Goal: Information Seeking & Learning: Learn about a topic

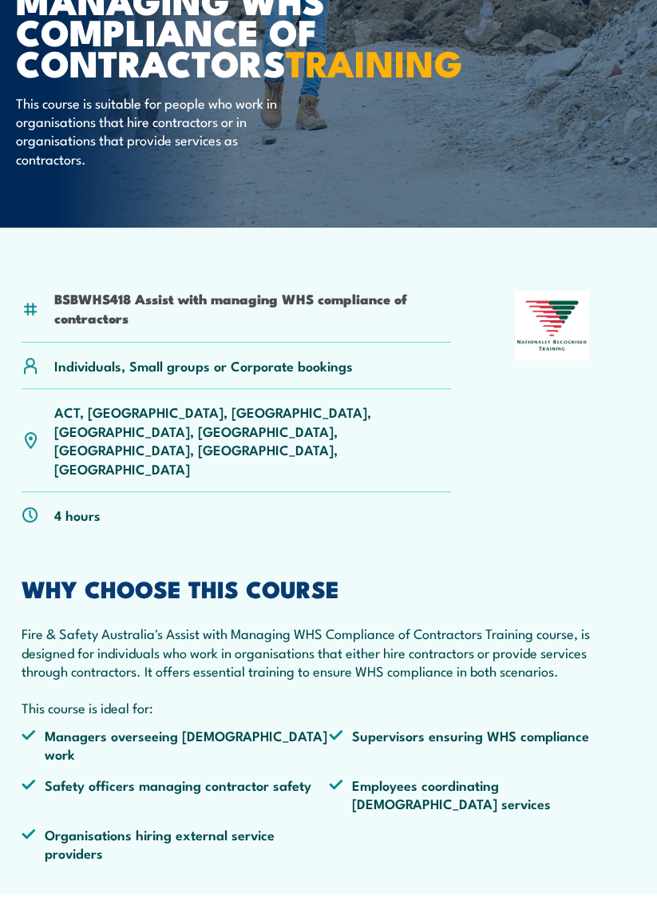
scroll to position [220, 0]
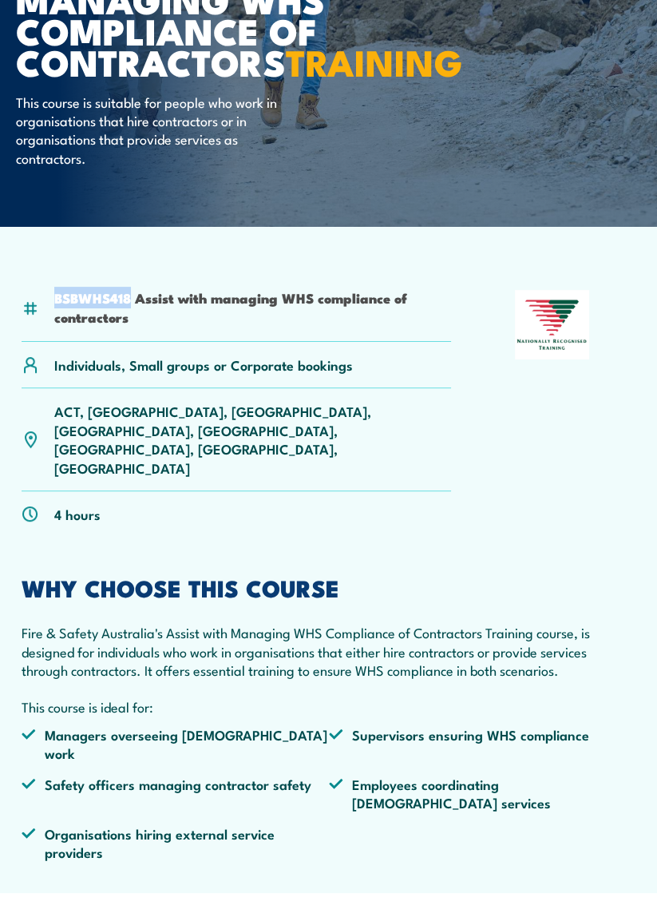
copy li "BSBWHS418"
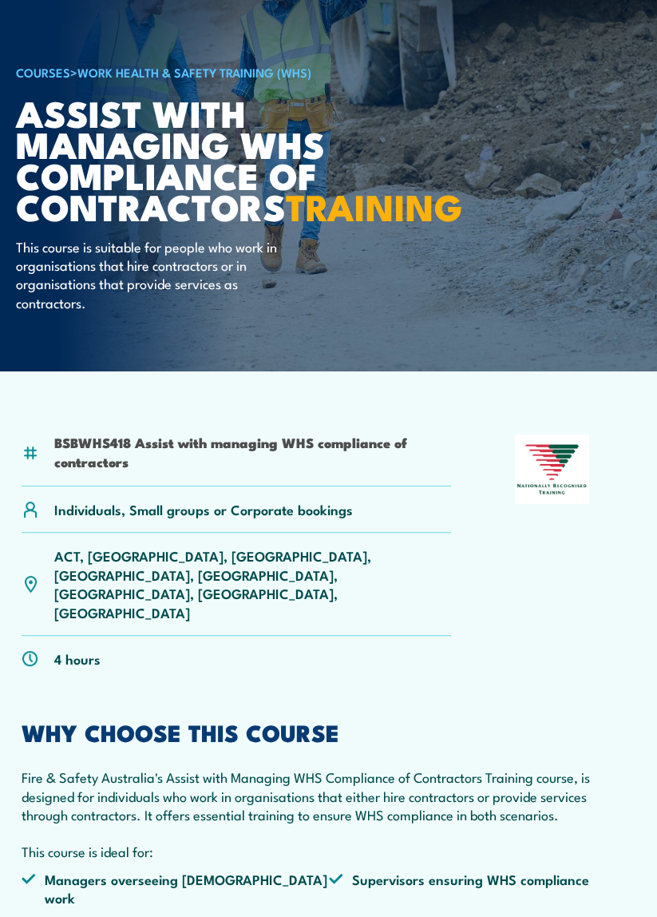
scroll to position [73, 0]
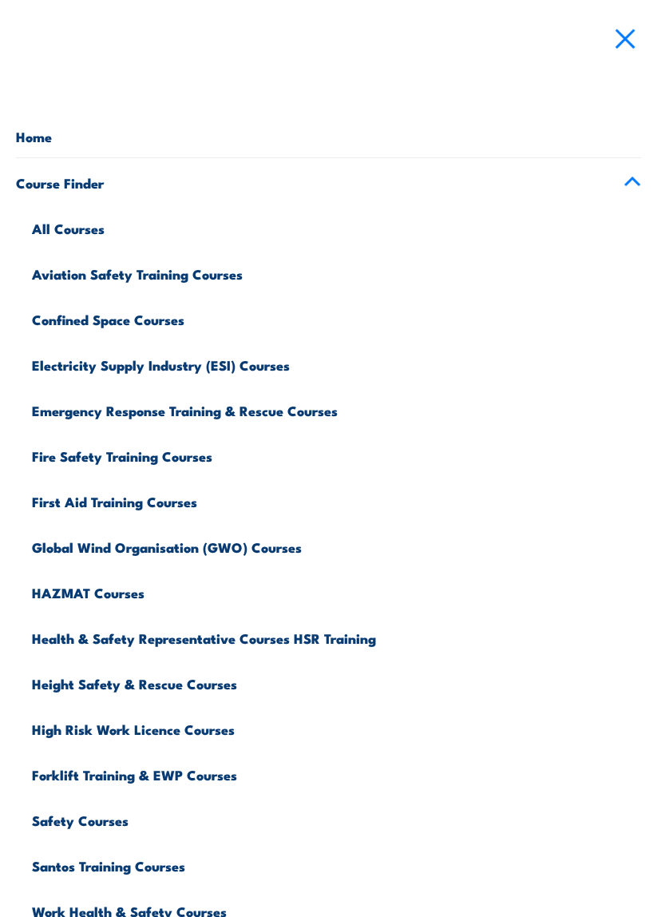
scroll to position [270, 0]
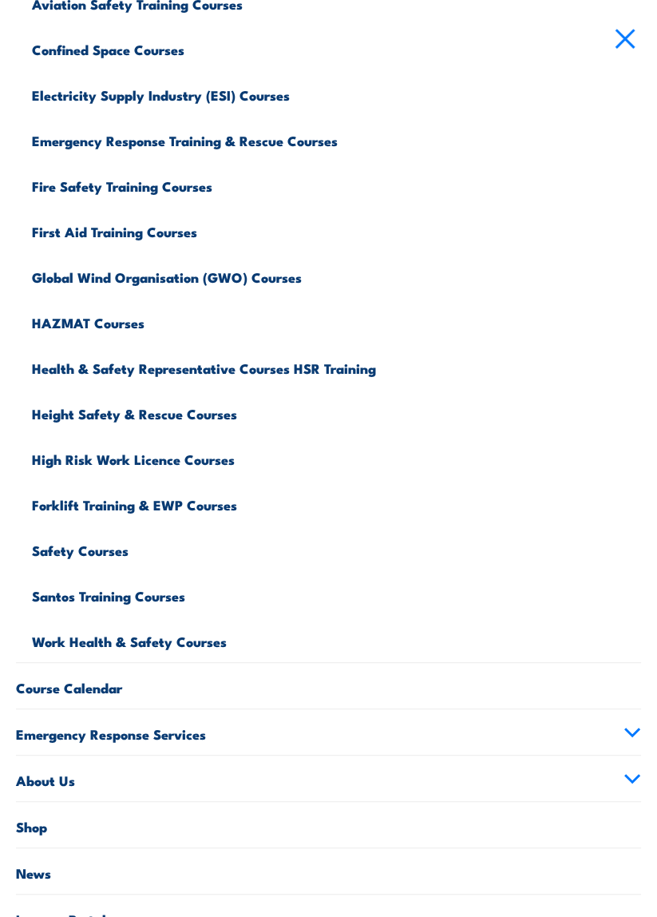
click at [197, 640] on link "Work Health & Safety Courses" at bounding box center [336, 640] width 609 height 46
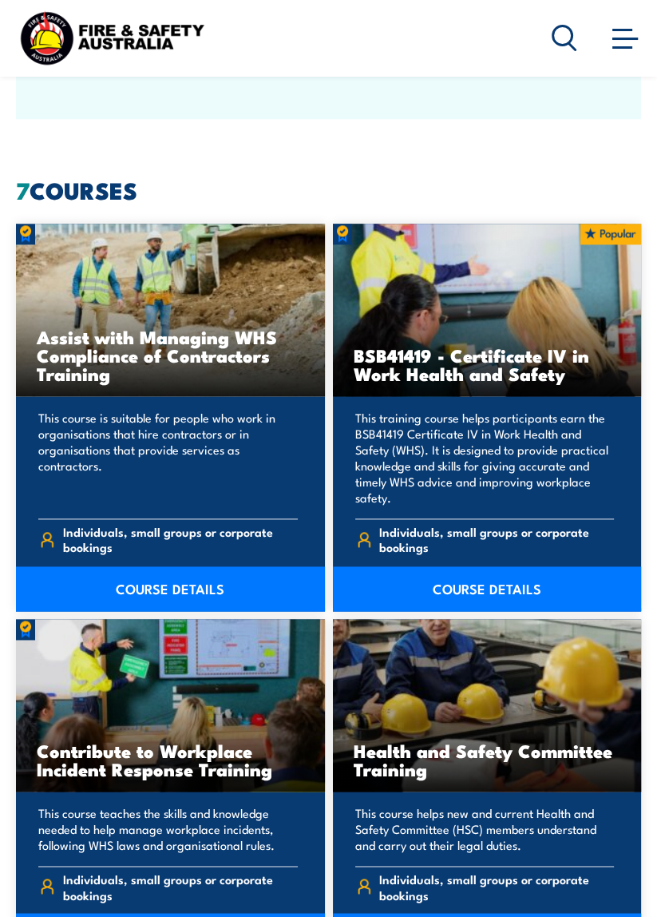
scroll to position [1410, 0]
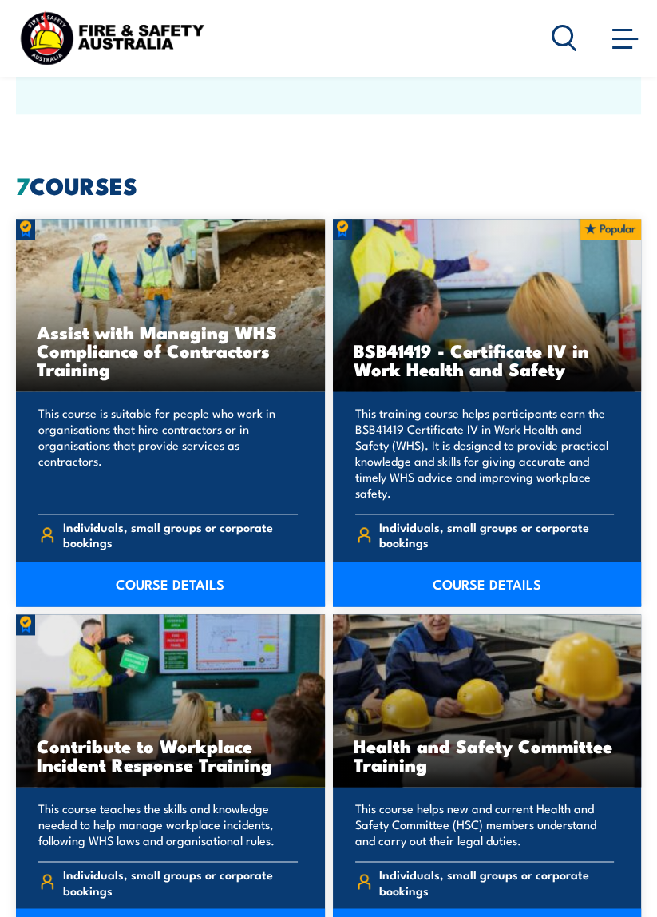
click at [515, 606] on link "COURSE DETAILS" at bounding box center [487, 583] width 309 height 45
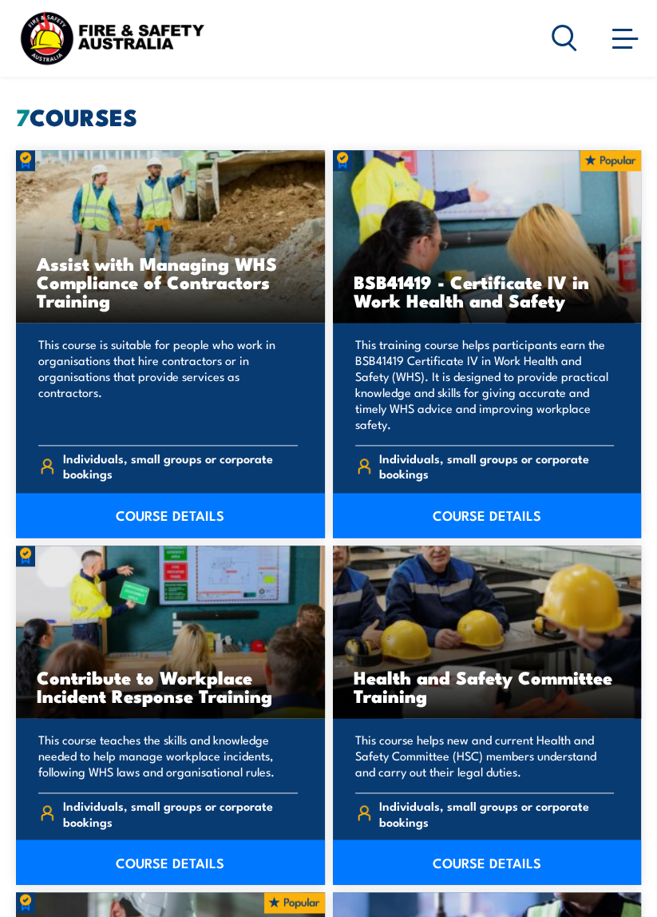
scroll to position [1487, 0]
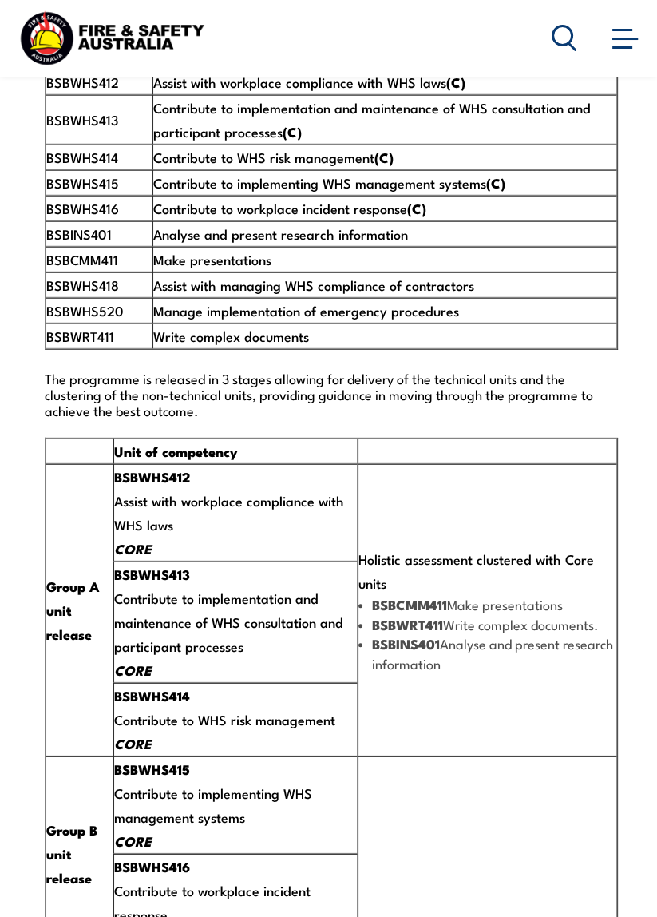
scroll to position [3248, 0]
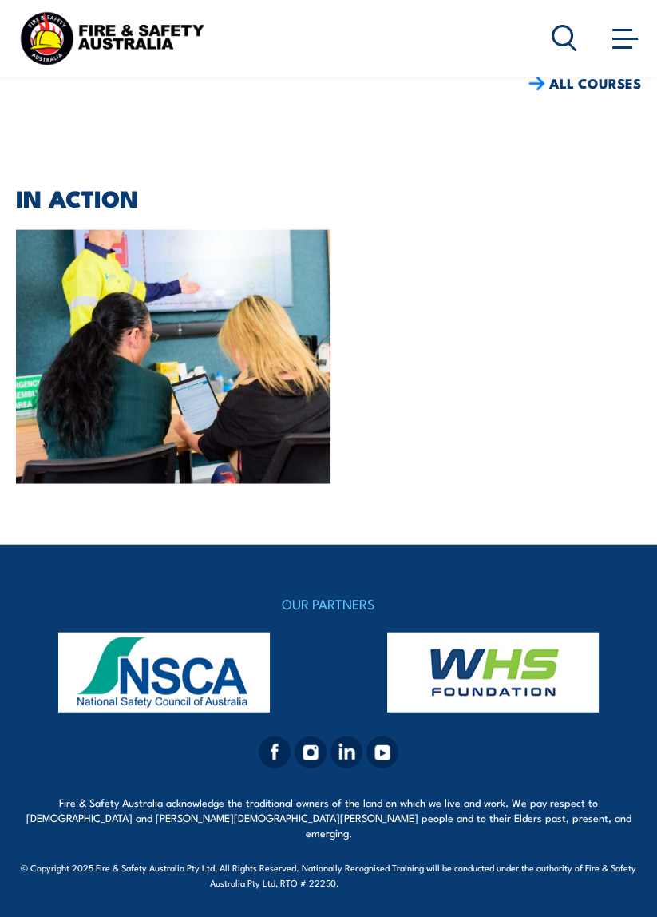
scroll to position [8503, 0]
radio input "true"
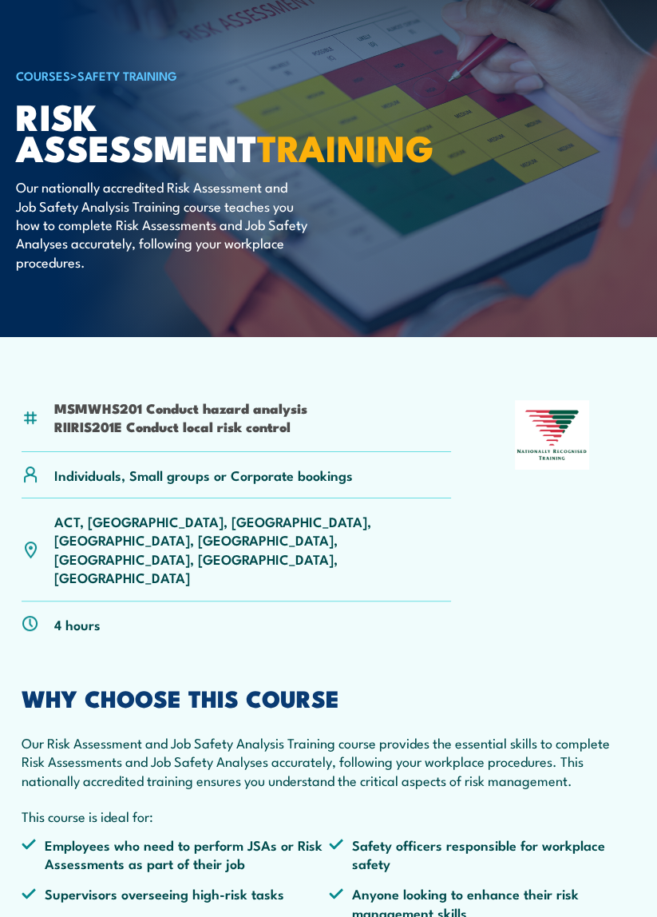
scroll to position [71, 0]
